Goal: Task Accomplishment & Management: Manage account settings

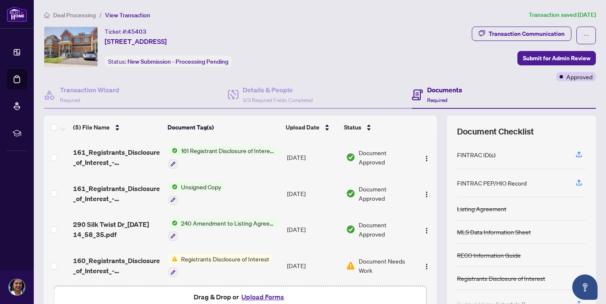
scroll to position [39, 0]
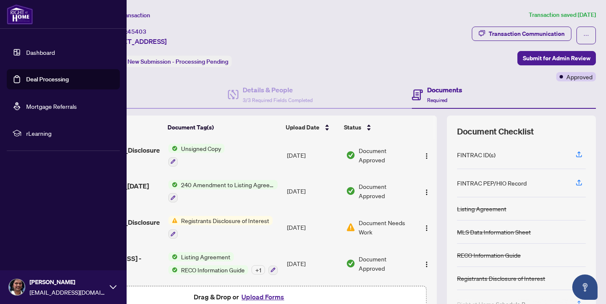
click at [20, 13] on img at bounding box center [20, 14] width 26 height 20
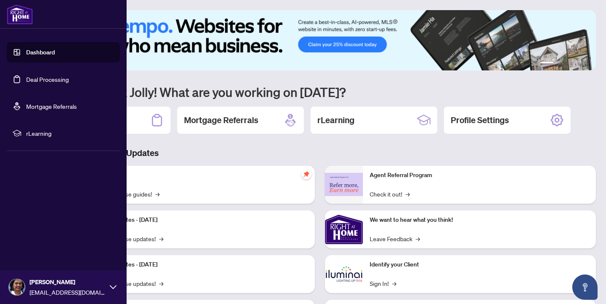
click at [28, 52] on link "Dashboard" at bounding box center [40, 53] width 29 height 8
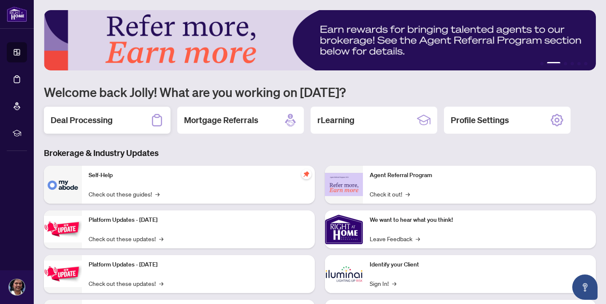
click at [132, 117] on div "Deal Processing" at bounding box center [107, 120] width 127 height 27
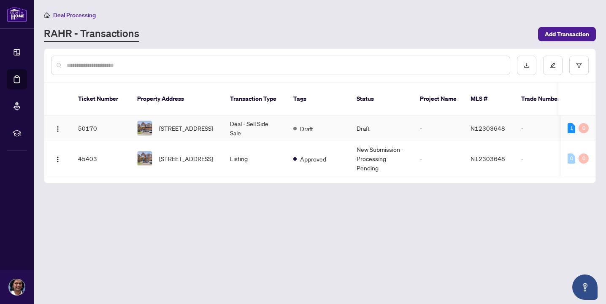
click at [264, 120] on td "Deal - Sell Side Sale" at bounding box center [254, 129] width 63 height 26
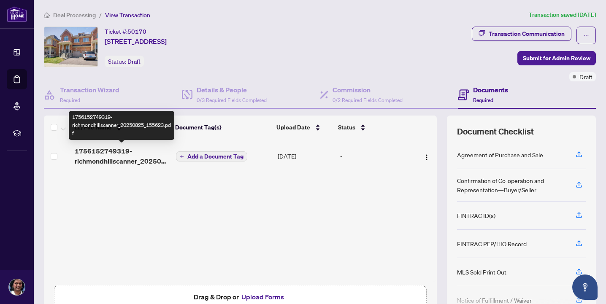
click at [146, 154] on span "1756152749319-richmondhillscanner_20250825_155623.pdf" at bounding box center [122, 156] width 94 height 20
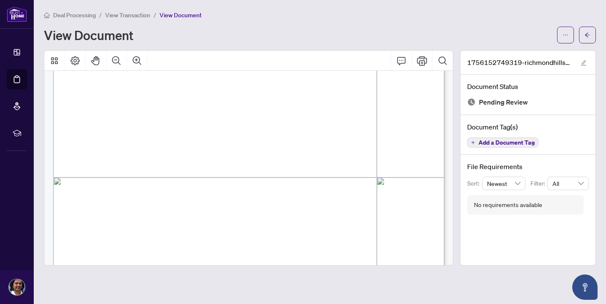
scroll to position [227, 0]
click at [587, 30] on span "button" at bounding box center [587, 34] width 6 height 13
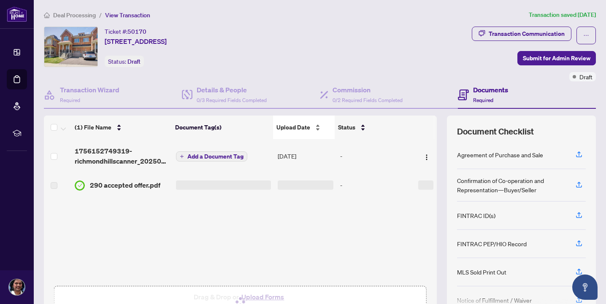
scroll to position [49, 0]
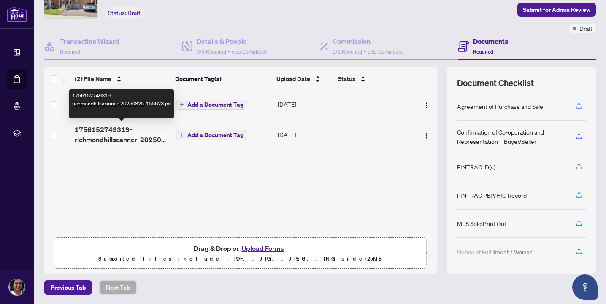
click at [129, 133] on span "1756152749319-richmondhillscanner_20250825_155623.pdf" at bounding box center [122, 134] width 94 height 20
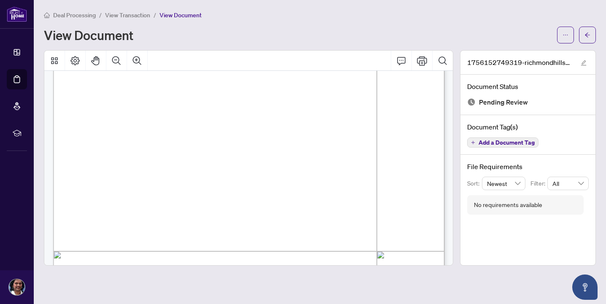
scroll to position [329, 0]
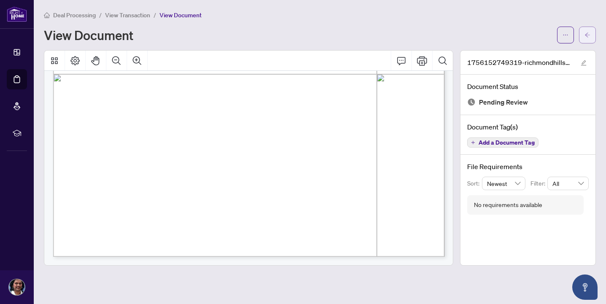
click at [587, 32] on icon "arrow-left" at bounding box center [587, 35] width 6 height 6
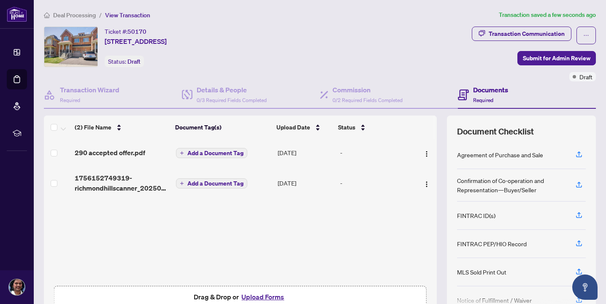
click at [297, 181] on td "[DATE]" at bounding box center [305, 183] width 62 height 34
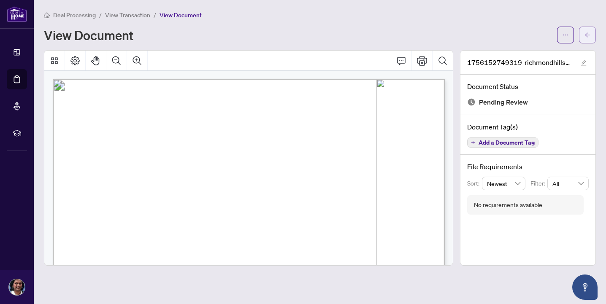
click at [583, 39] on button "button" at bounding box center [587, 35] width 17 height 17
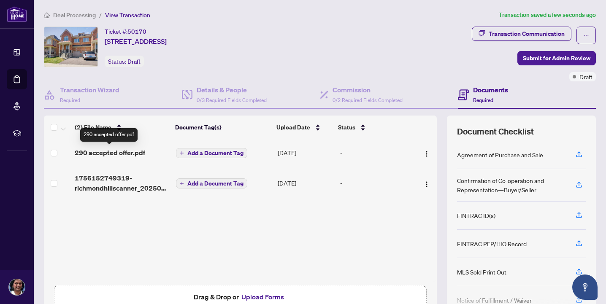
click at [138, 154] on span "290 accepted offer.pdf" at bounding box center [110, 153] width 70 height 10
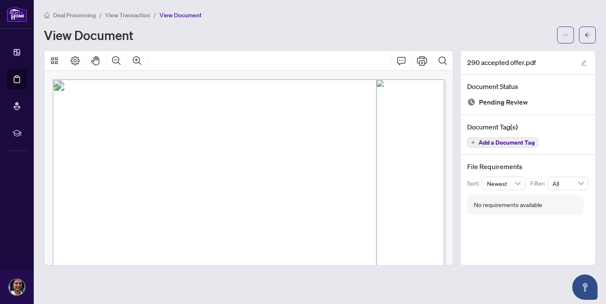
click at [498, 142] on span "Add a Document Tag" at bounding box center [506, 143] width 56 height 6
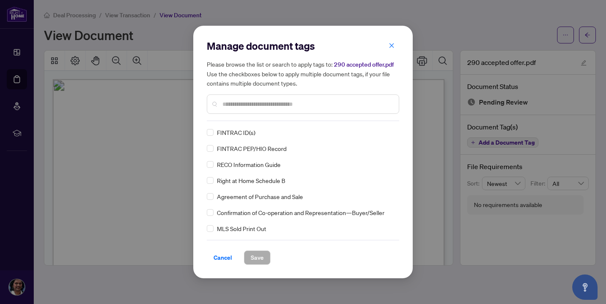
click at [364, 103] on input "text" at bounding box center [307, 104] width 170 height 9
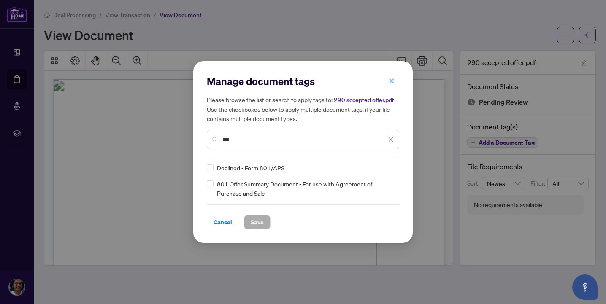
type input "***"
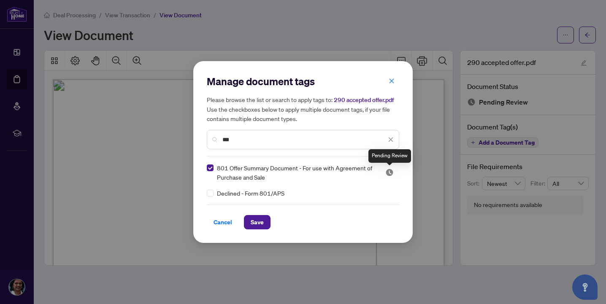
click at [387, 175] on img at bounding box center [389, 172] width 8 height 8
click at [261, 218] on span "Save" at bounding box center [257, 222] width 13 height 13
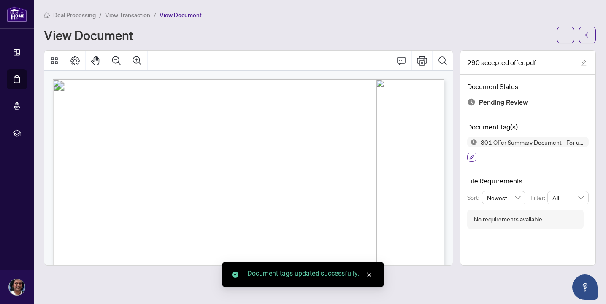
click at [470, 153] on button "button" at bounding box center [471, 157] width 9 height 9
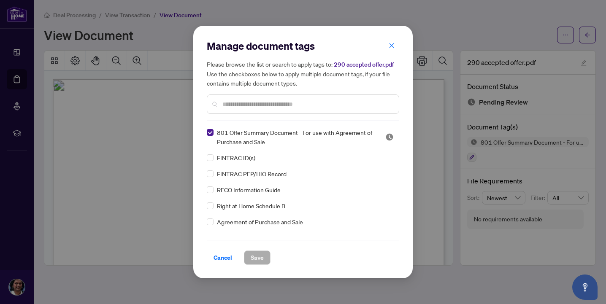
click at [314, 104] on input "text" at bounding box center [307, 104] width 170 height 9
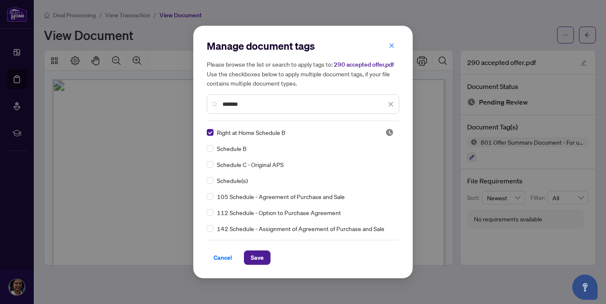
click at [385, 129] on img at bounding box center [389, 132] width 8 height 8
click at [345, 102] on input "*******" at bounding box center [304, 104] width 164 height 9
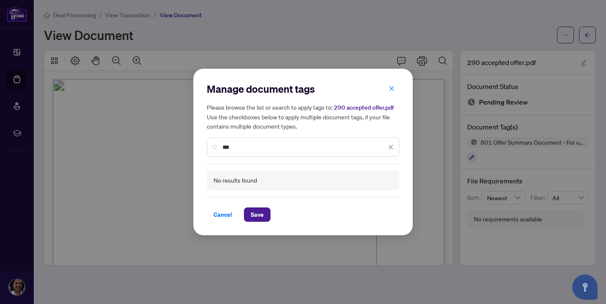
click at [276, 148] on input "***" at bounding box center [304, 147] width 164 height 9
type input "*"
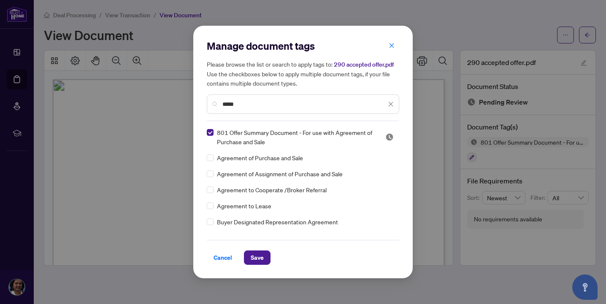
type input "*****"
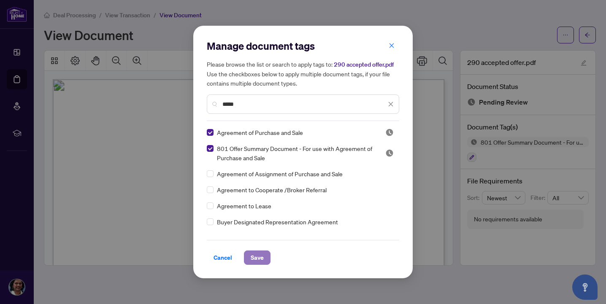
click at [256, 253] on span "Save" at bounding box center [257, 257] width 13 height 13
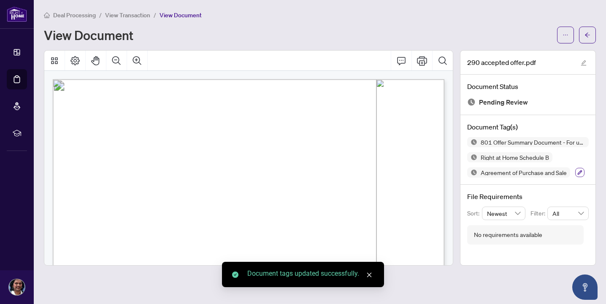
click at [577, 170] on icon "button" at bounding box center [579, 172] width 5 height 5
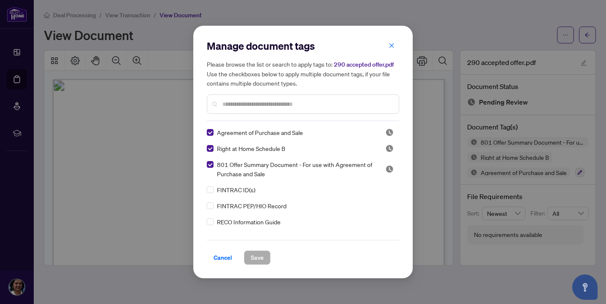
click at [327, 102] on input "text" at bounding box center [307, 104] width 170 height 9
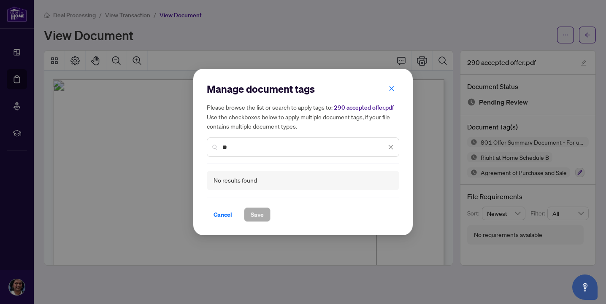
type input "*"
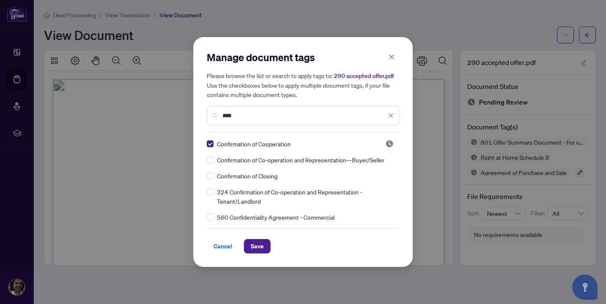
click at [357, 114] on input "****" at bounding box center [304, 115] width 164 height 9
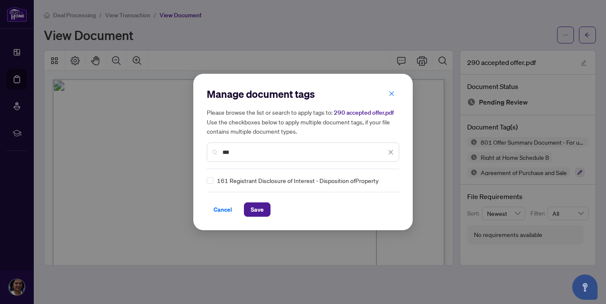
type input "***"
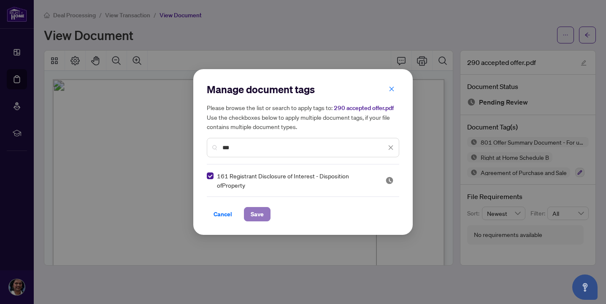
click at [256, 207] on button "Save" at bounding box center [257, 214] width 27 height 14
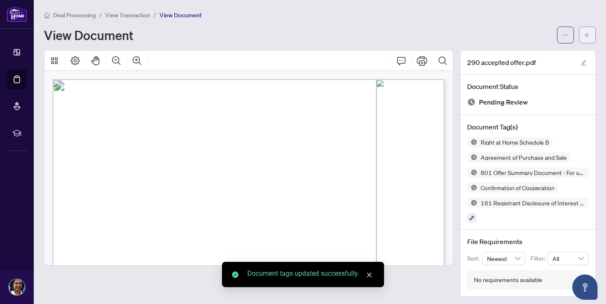
click at [584, 31] on span "button" at bounding box center [587, 34] width 6 height 13
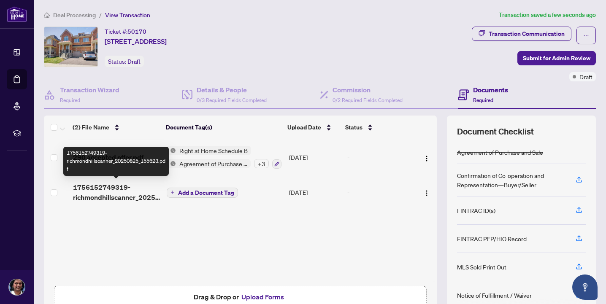
click at [140, 189] on span "1756152749319-richmondhillscanner_20250825_155623.pdf" at bounding box center [116, 192] width 87 height 20
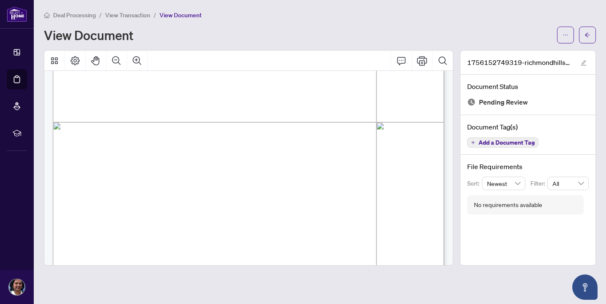
scroll to position [287, 0]
click at [587, 28] on span "button" at bounding box center [587, 34] width 6 height 13
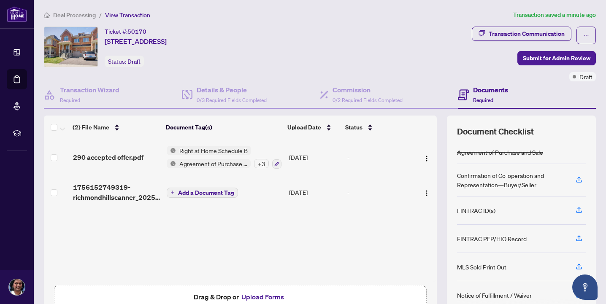
click at [85, 15] on span "Deal Processing" at bounding box center [74, 15] width 43 height 8
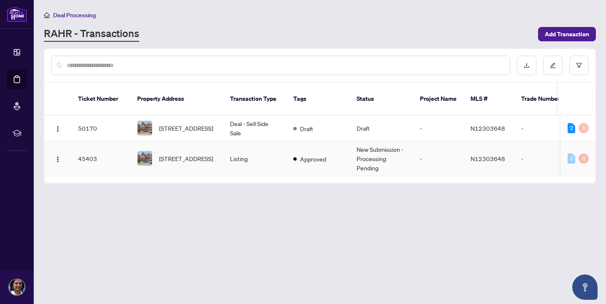
click at [224, 144] on td "Listing" at bounding box center [254, 158] width 63 height 35
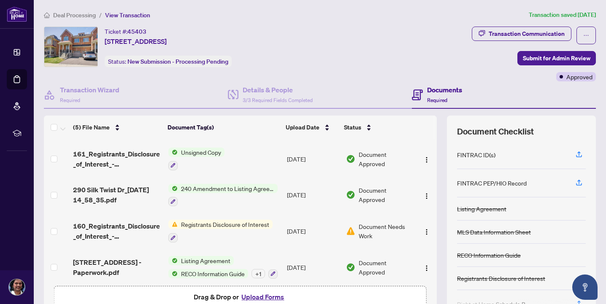
scroll to position [39, 0]
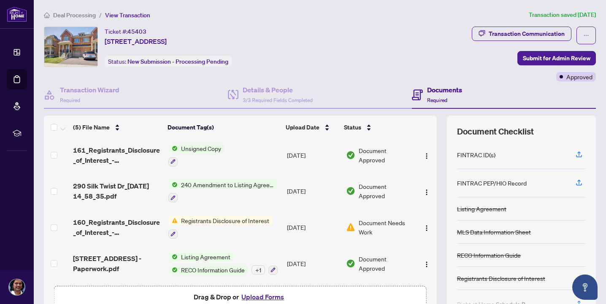
click at [256, 266] on div "+ 1" at bounding box center [257, 269] width 13 height 9
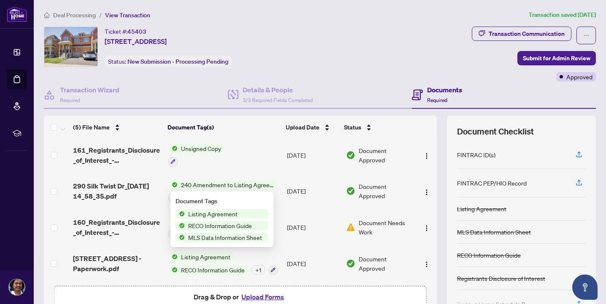
click at [256, 266] on div "+ 1" at bounding box center [257, 269] width 13 height 9
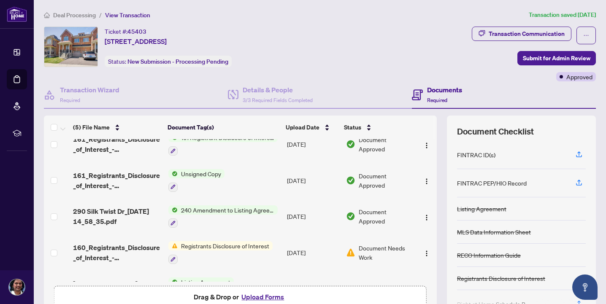
scroll to position [0, 0]
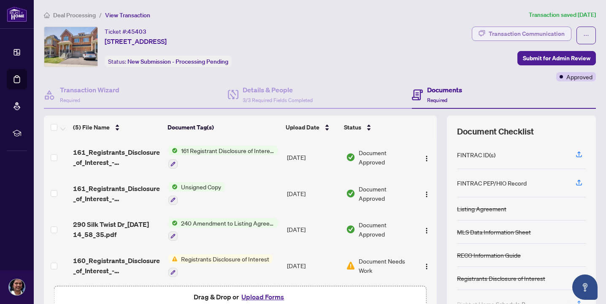
click at [501, 37] on div "Transaction Communication" at bounding box center [526, 33] width 76 height 13
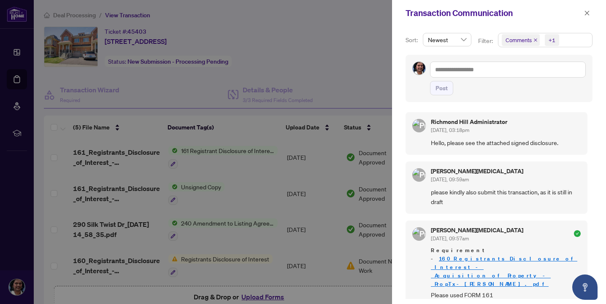
click at [563, 34] on span "Comments +1" at bounding box center [545, 39] width 94 height 13
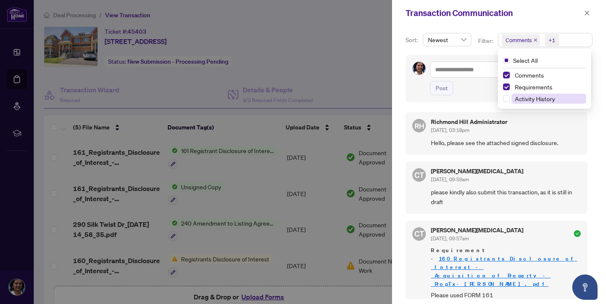
click at [550, 97] on span "Activity History" at bounding box center [535, 99] width 40 height 8
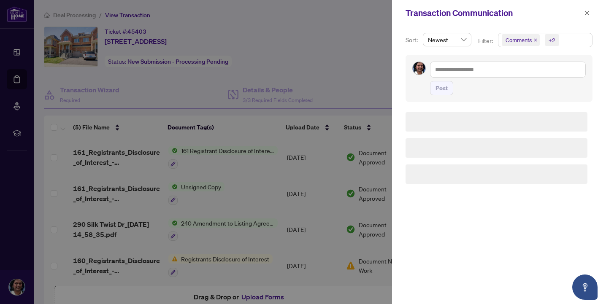
click at [529, 22] on div "Transaction Communication" at bounding box center [499, 13] width 214 height 26
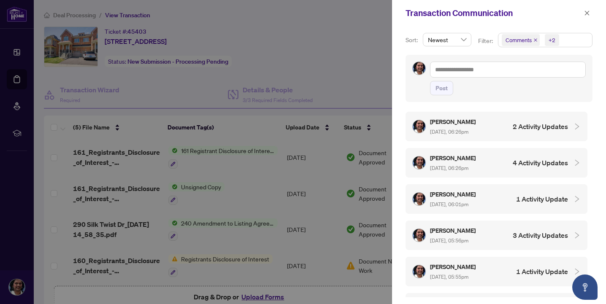
scroll to position [43, 0]
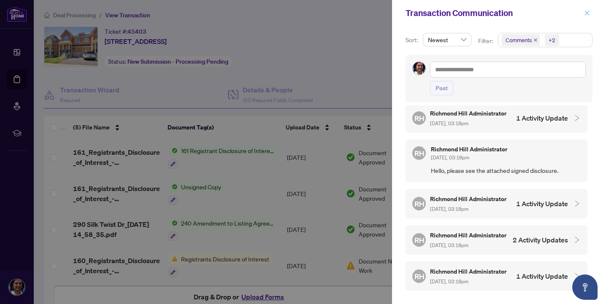
click at [582, 12] on button "button" at bounding box center [586, 13] width 11 height 10
